Goal: Task Accomplishment & Management: Use online tool/utility

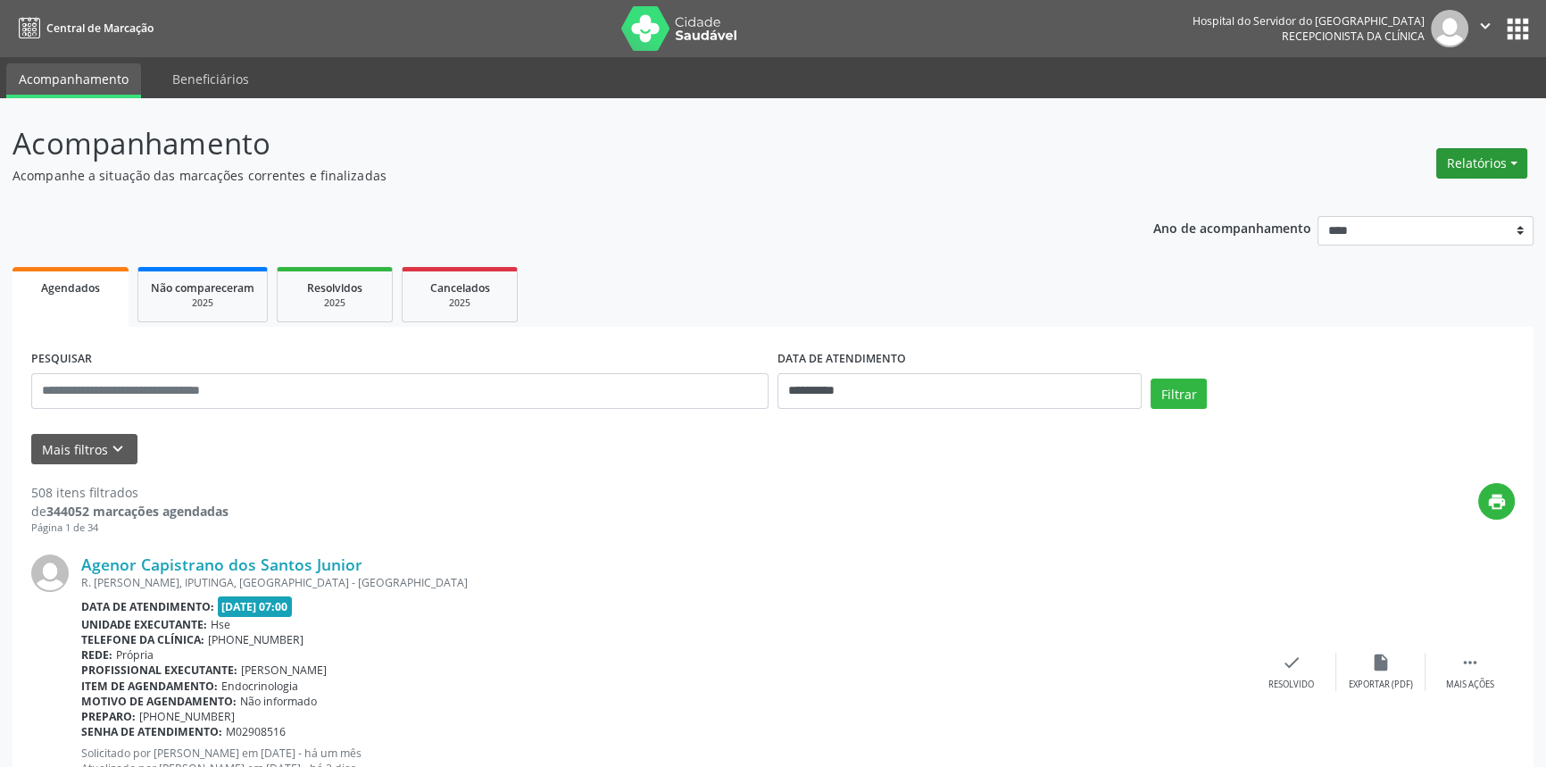
click at [1514, 158] on button "Relatórios" at bounding box center [1481, 163] width 91 height 30
click at [1428, 198] on link "Agendamentos" at bounding box center [1431, 200] width 192 height 25
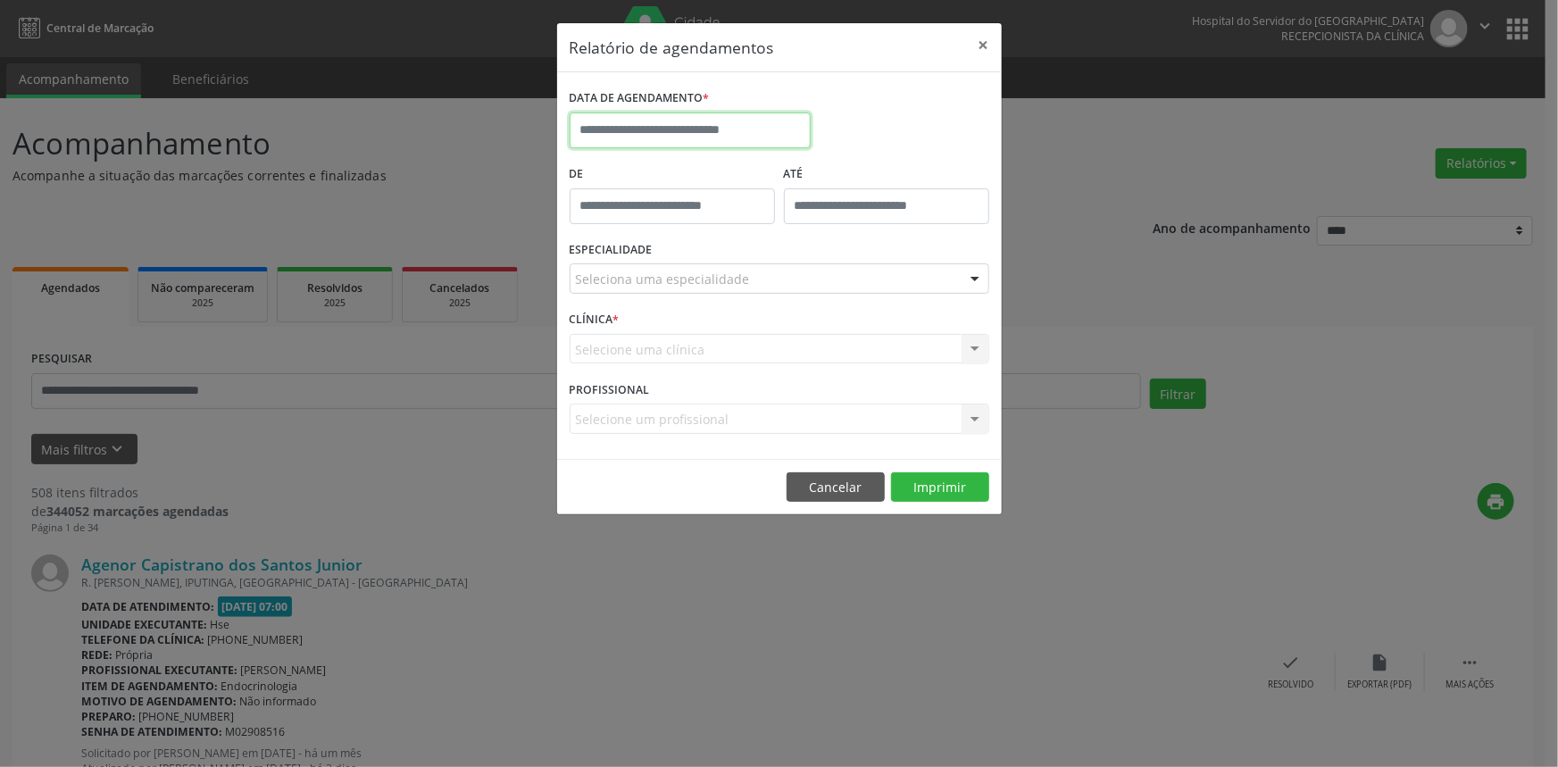
click at [741, 124] on input "text" at bounding box center [690, 130] width 241 height 36
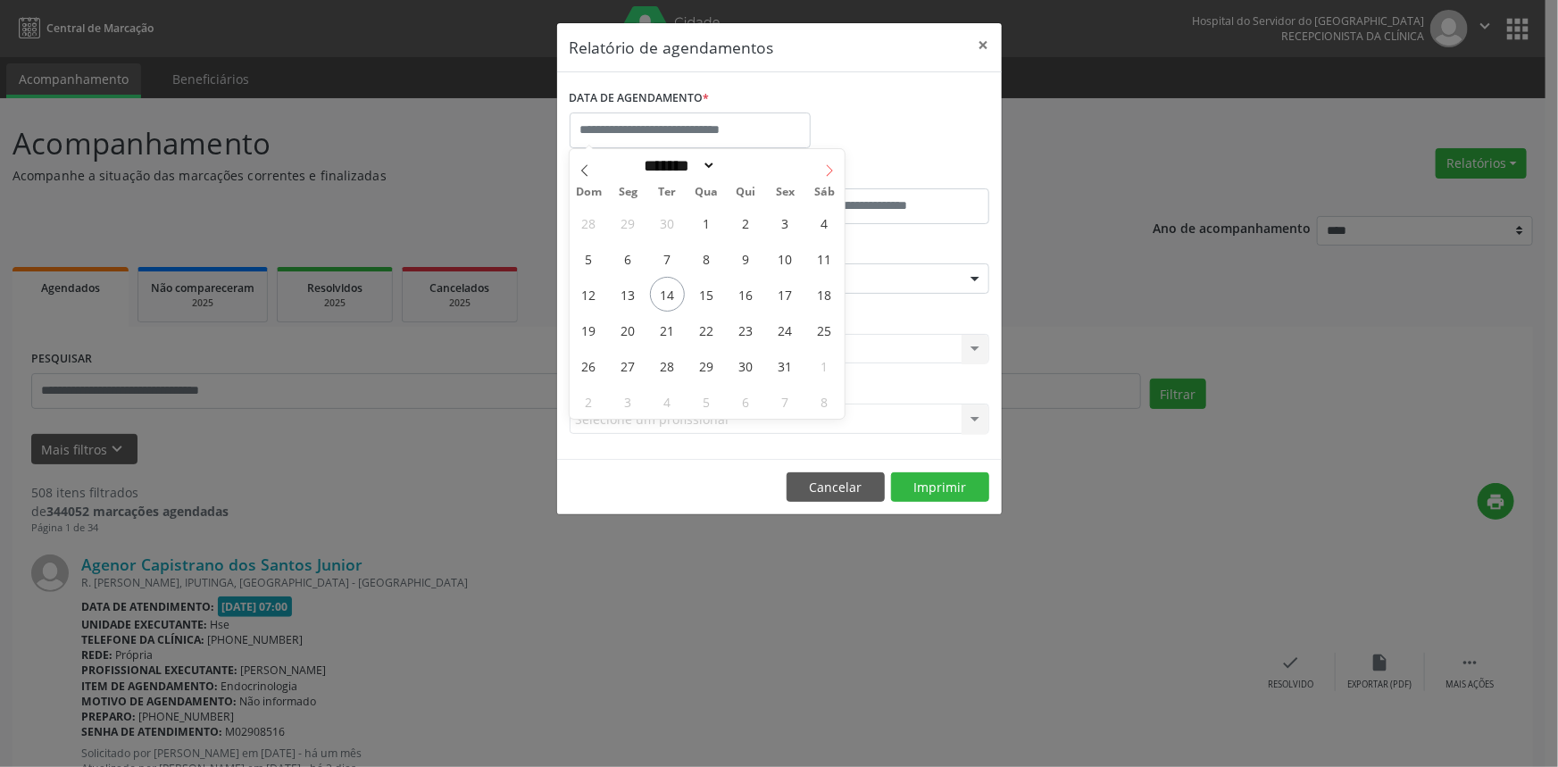
click at [827, 165] on icon at bounding box center [829, 170] width 12 height 12
select select "**"
click at [673, 260] on span "4" at bounding box center [667, 258] width 35 height 35
type input "**********"
click at [673, 260] on span "4" at bounding box center [667, 258] width 35 height 35
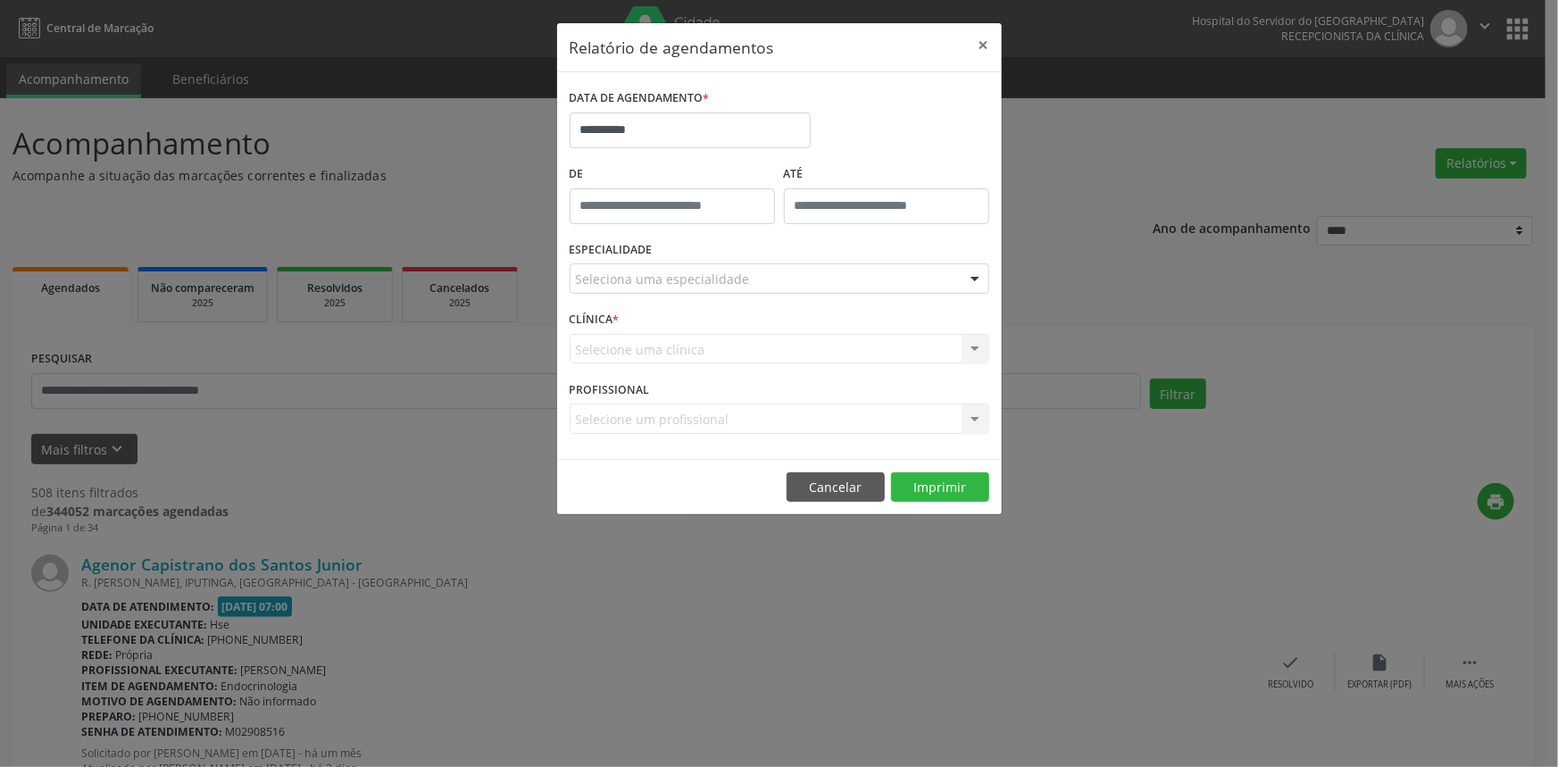
click at [868, 277] on div "Seleciona uma especialidade" at bounding box center [780, 278] width 420 height 30
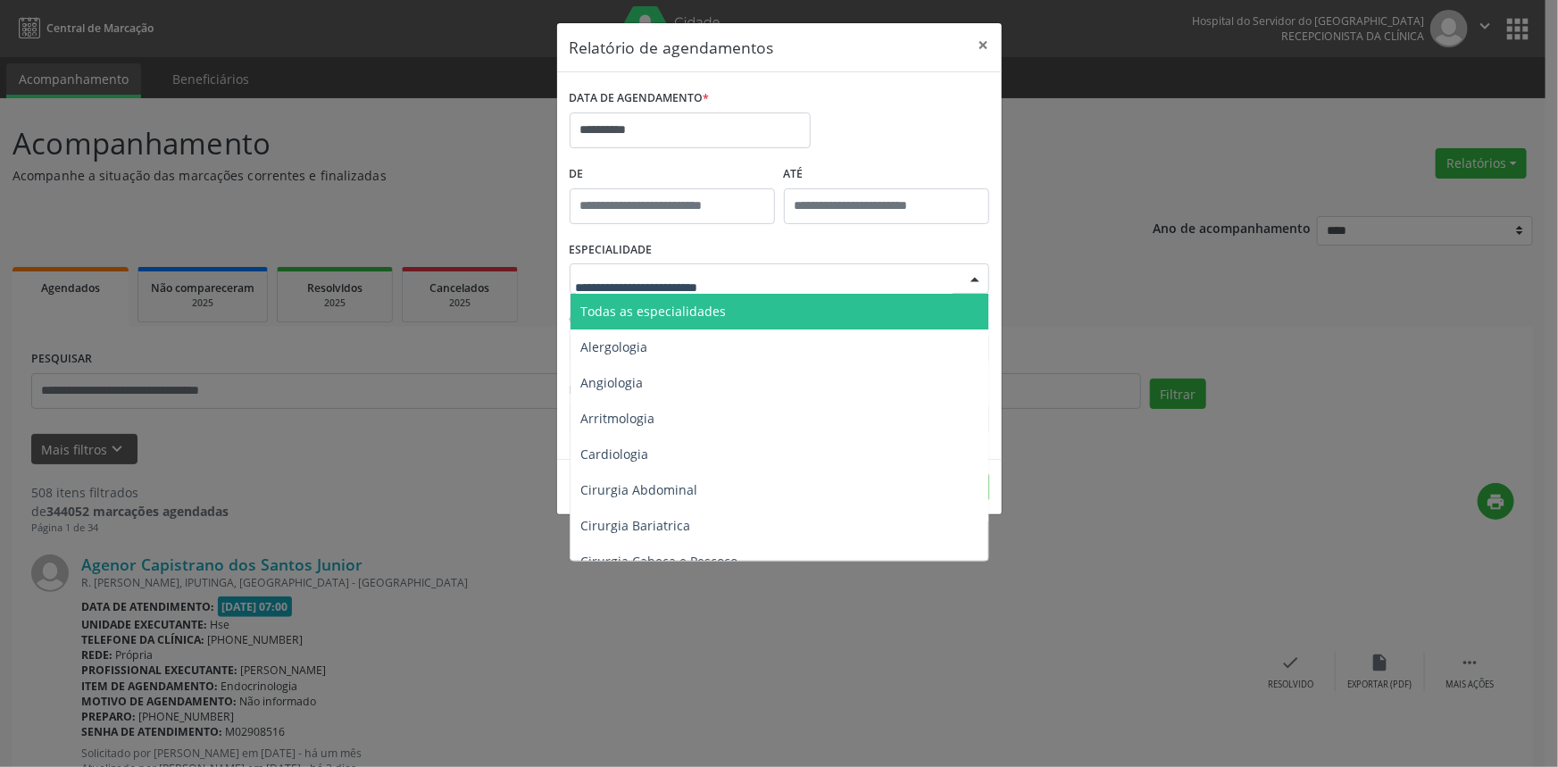
type input "*"
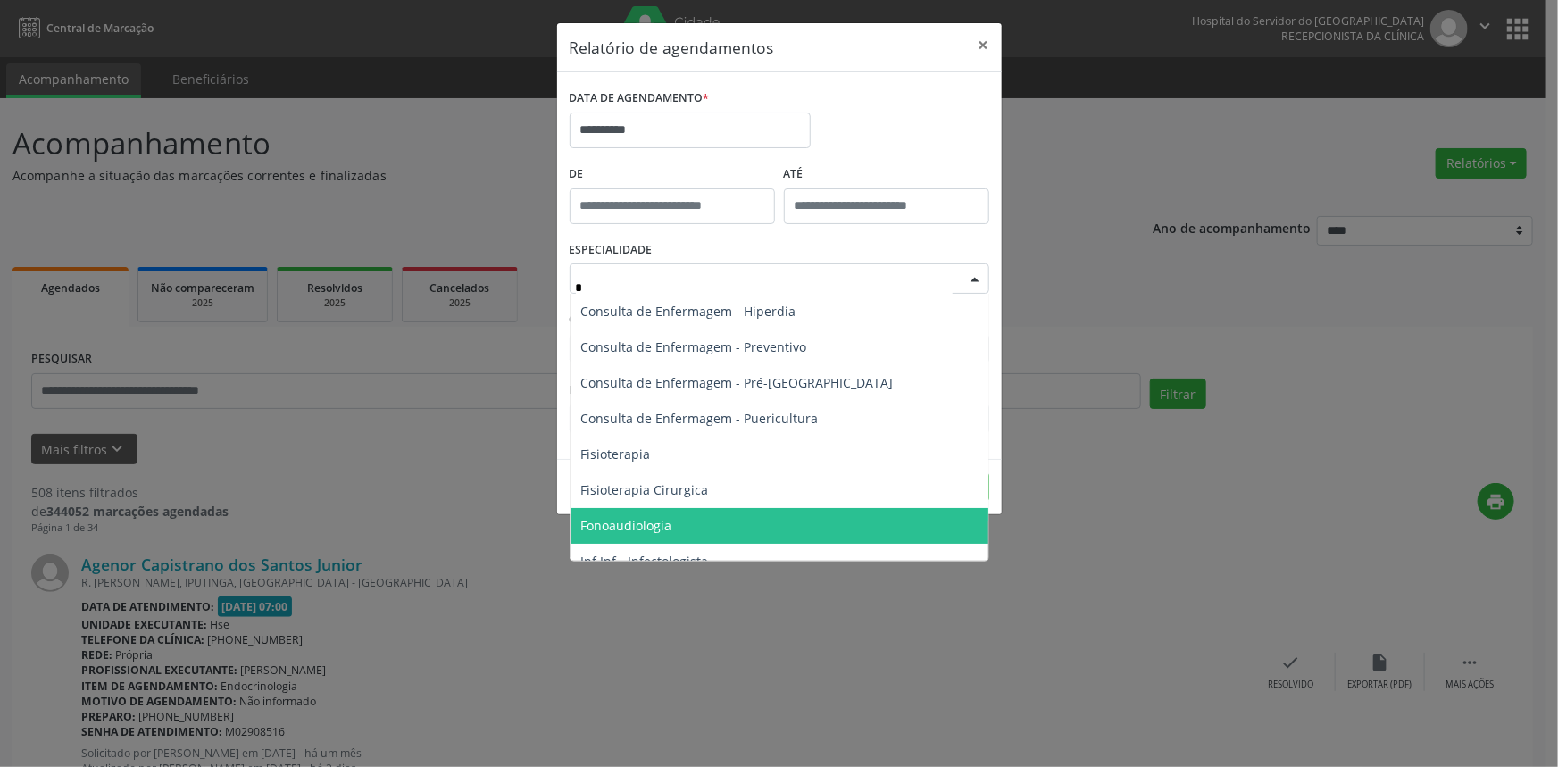
click at [745, 527] on span "Fonoaudiologia" at bounding box center [779, 526] width 418 height 36
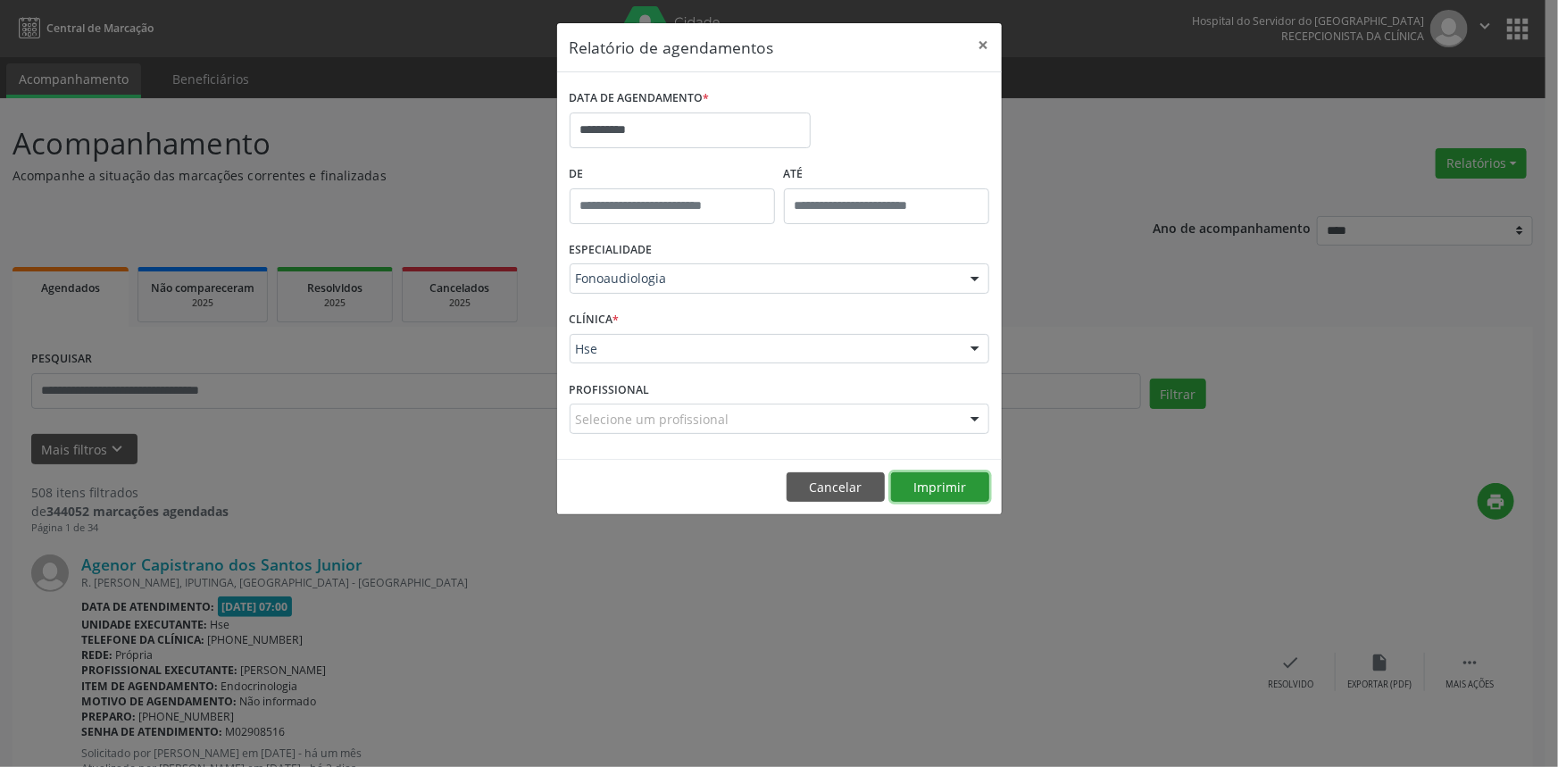
click at [944, 491] on button "Imprimir" at bounding box center [940, 487] width 98 height 30
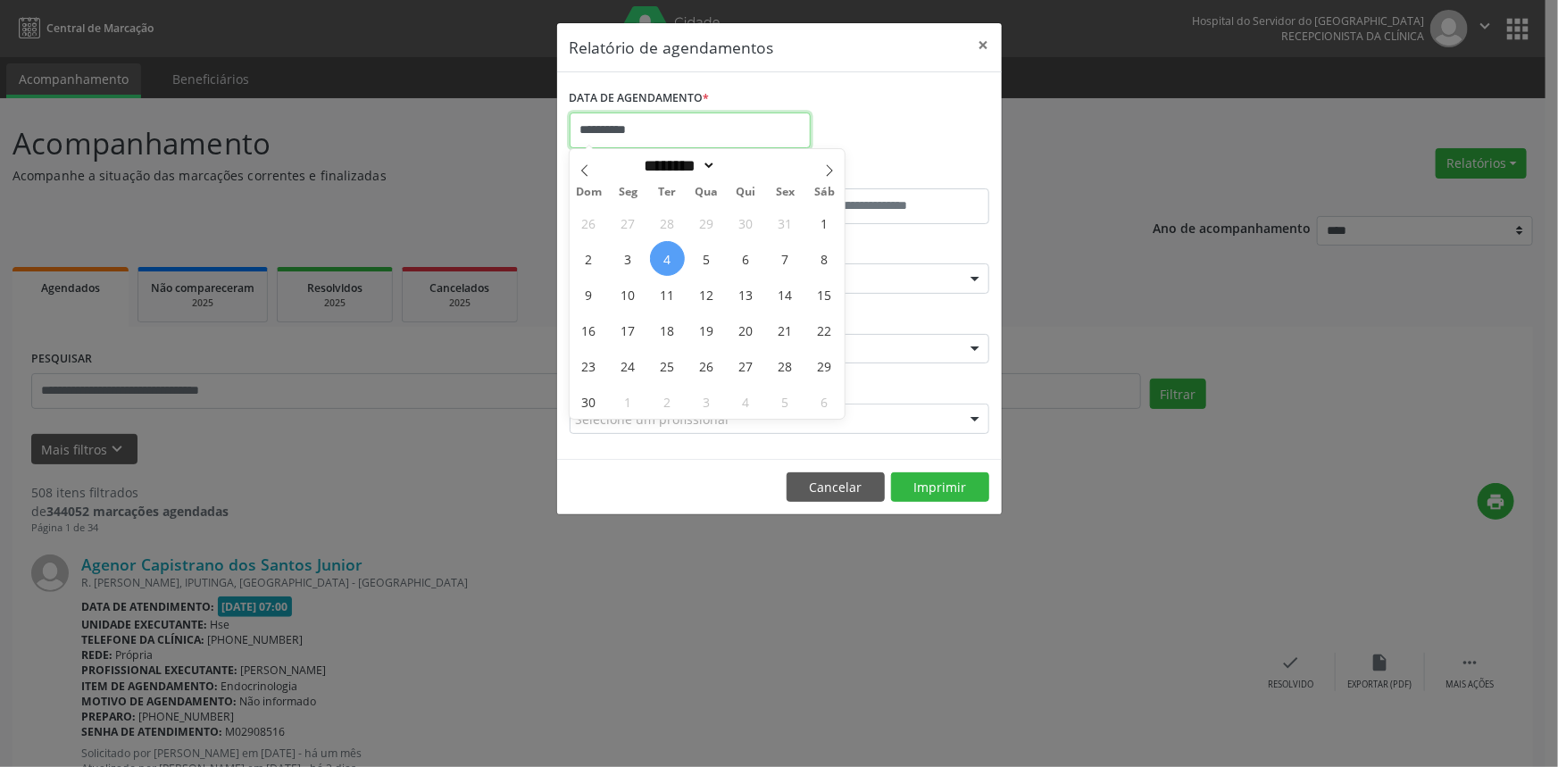
click at [681, 128] on input "**********" at bounding box center [690, 130] width 241 height 36
click at [668, 253] on span "4" at bounding box center [667, 258] width 35 height 35
type input "**********"
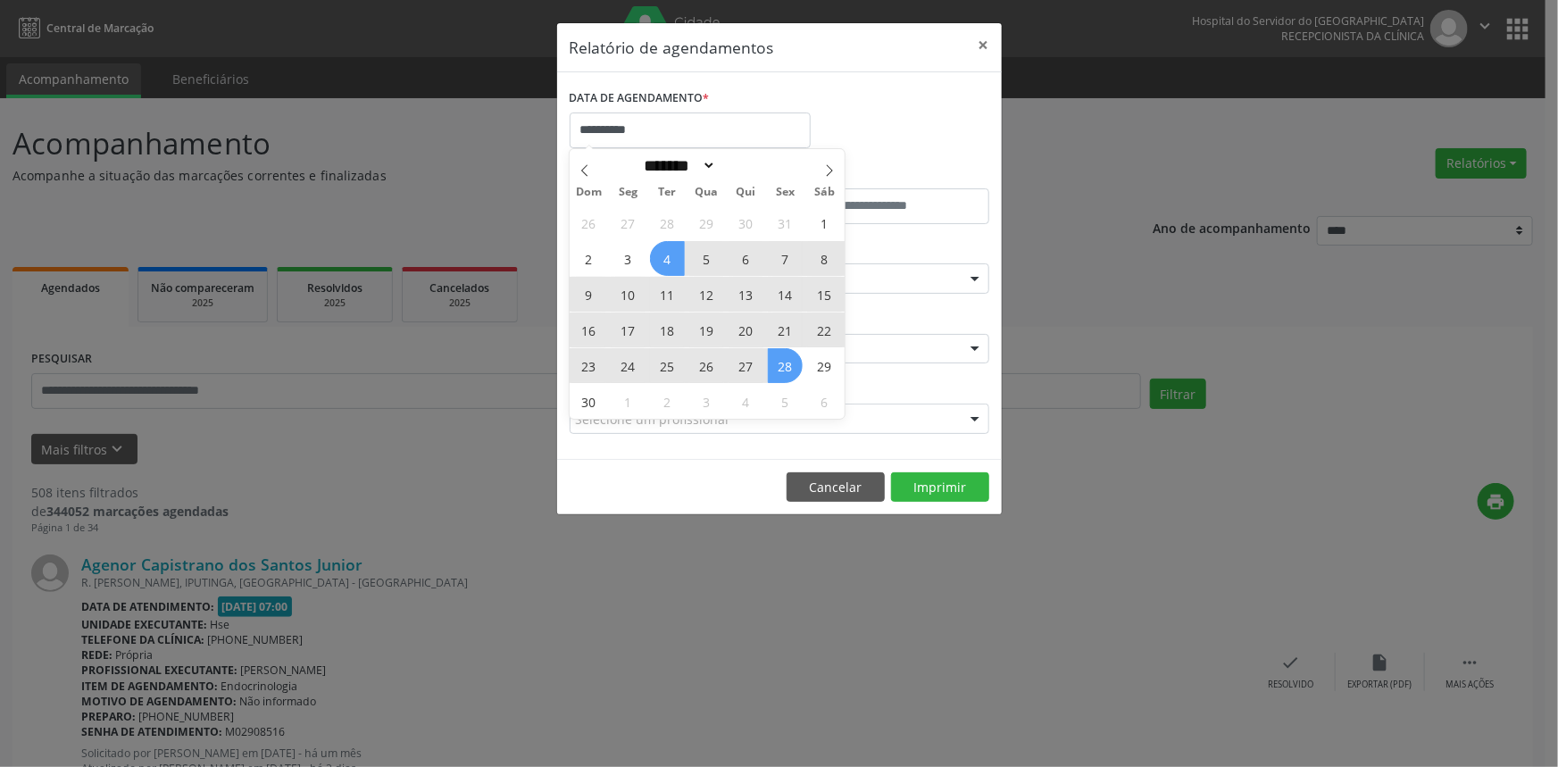
drag, startPoint x: 668, startPoint y: 253, endPoint x: 769, endPoint y: 366, distance: 151.7
click at [769, 366] on div "26 27 28 29 30 31 1 2 3 4 5 6 7 8 9 10 11 12 13 14 15 16 17 18 19 20 21 22 23 2…" at bounding box center [707, 311] width 275 height 214
click at [777, 365] on span "28" at bounding box center [785, 365] width 35 height 35
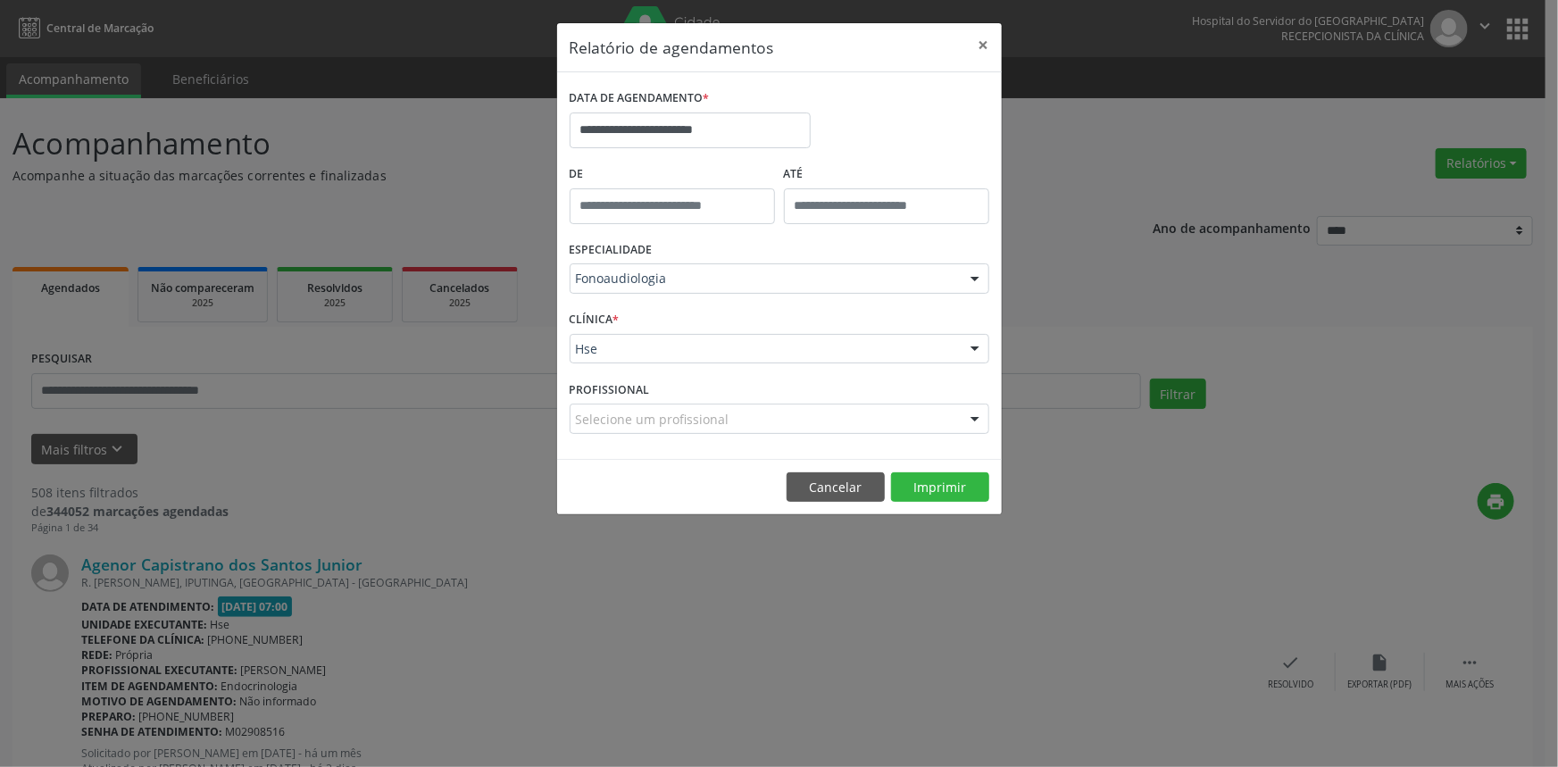
click at [777, 365] on div "CLÍNICA * Hse Hse Nenhum resultado encontrado para: " " Não há nenhuma opção pa…" at bounding box center [779, 341] width 428 height 70
click at [932, 493] on button "Imprimir" at bounding box center [940, 487] width 98 height 30
click at [820, 487] on button "Cancelar" at bounding box center [835, 487] width 98 height 30
